Goal: Task Accomplishment & Management: Use online tool/utility

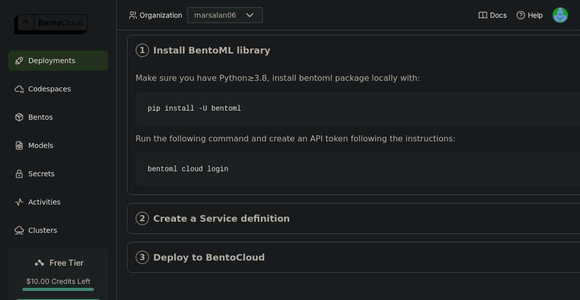
scroll to position [179, 0]
click at [260, 213] on span "Create a Service definition" at bounding box center [382, 218] width 454 height 11
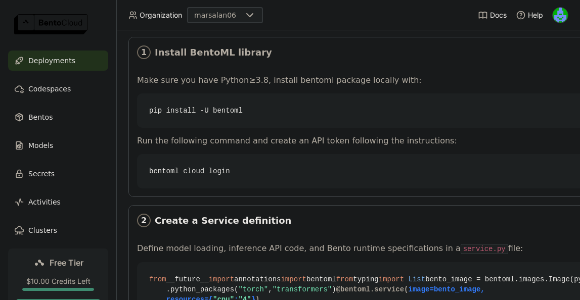
scroll to position [156, 0]
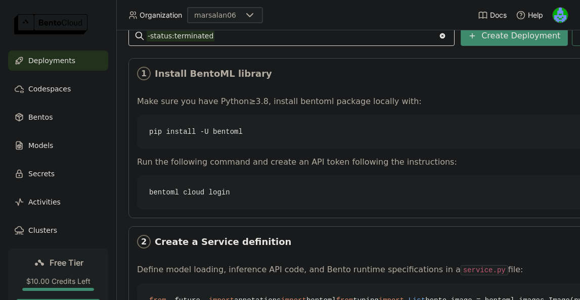
click at [259, 248] on div "2 Create a Service definition" at bounding box center [381, 242] width 504 height 30
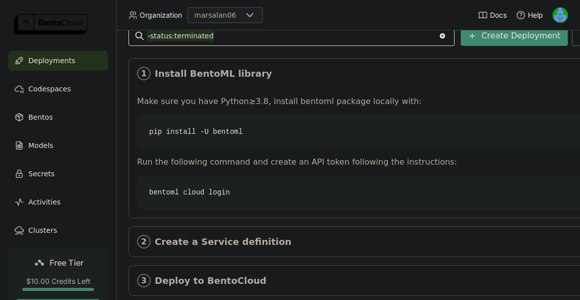
scroll to position [0, 0]
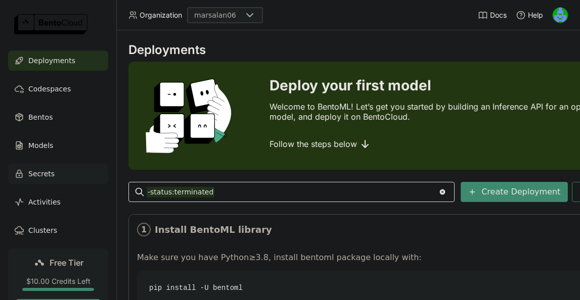
click at [56, 180] on div "Secrets" at bounding box center [58, 174] width 100 height 20
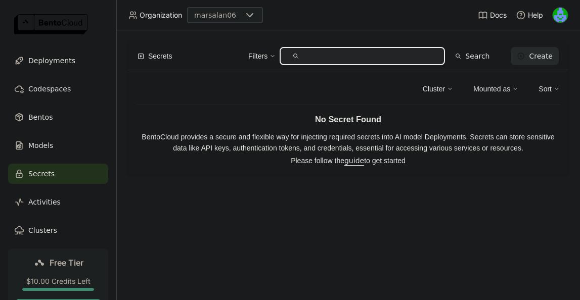
click at [535, 53] on div "Create" at bounding box center [541, 56] width 24 height 8
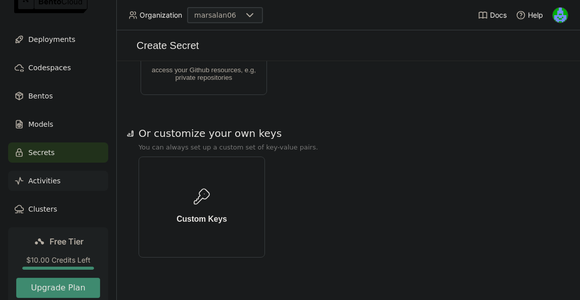
scroll to position [23, 0]
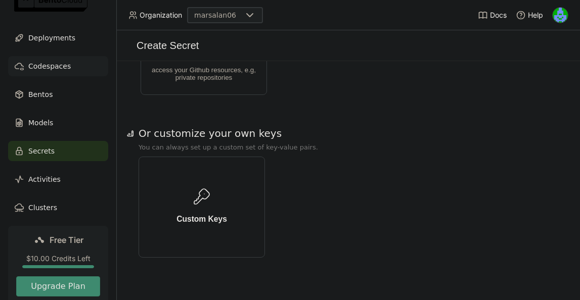
click at [61, 65] on span "Codespaces" at bounding box center [49, 66] width 42 height 12
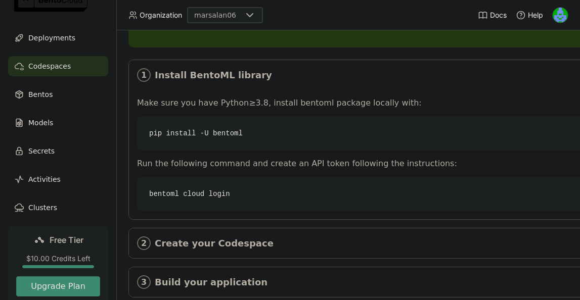
scroll to position [177, 0]
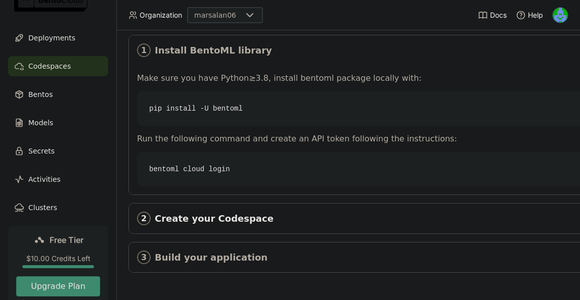
click at [346, 220] on span "Create your Codespace" at bounding box center [382, 218] width 454 height 11
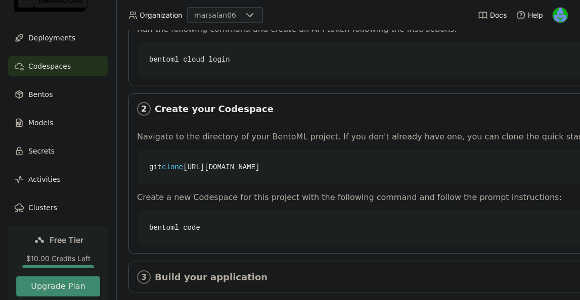
scroll to position [307, 0]
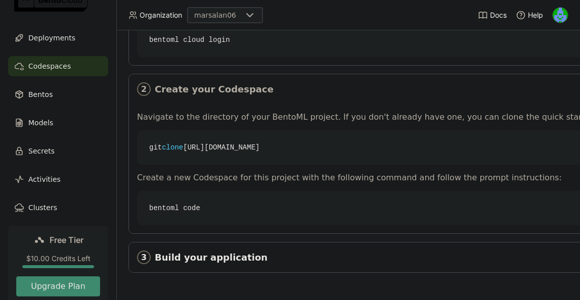
click at [228, 251] on div "3 Build your application" at bounding box center [381, 258] width 504 height 30
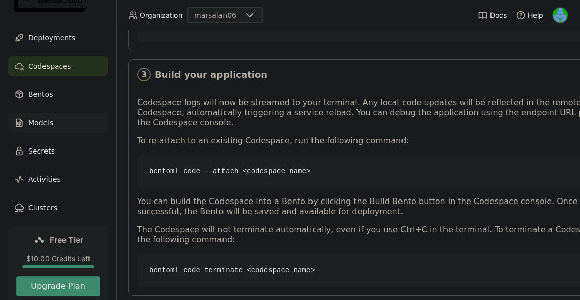
scroll to position [0, 0]
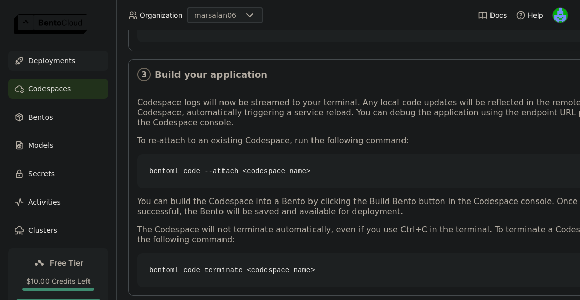
click at [45, 57] on span "Deployments" at bounding box center [51, 61] width 47 height 12
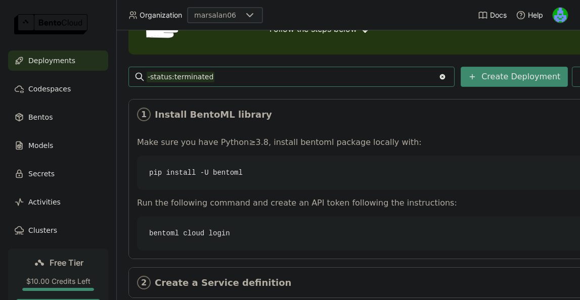
scroll to position [74, 0]
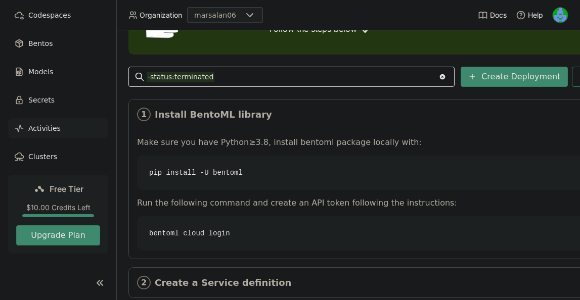
click at [89, 129] on div "Activities" at bounding box center [58, 128] width 100 height 20
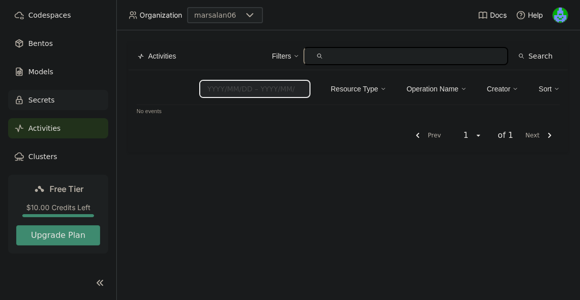
click at [42, 98] on span "Secrets" at bounding box center [41, 100] width 26 height 12
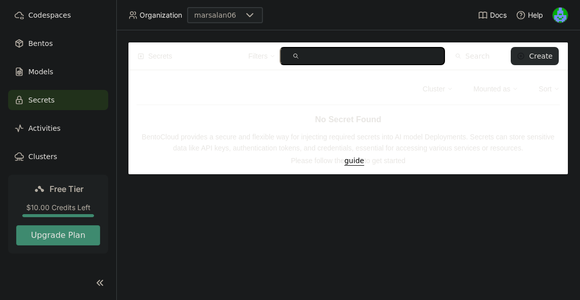
click at [536, 62] on button "Create" at bounding box center [534, 56] width 48 height 18
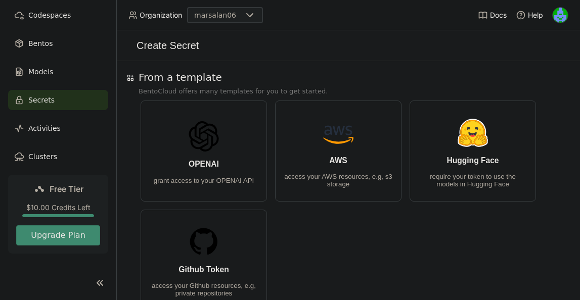
scroll to position [14, 0]
